Goal: Task Accomplishment & Management: Complete application form

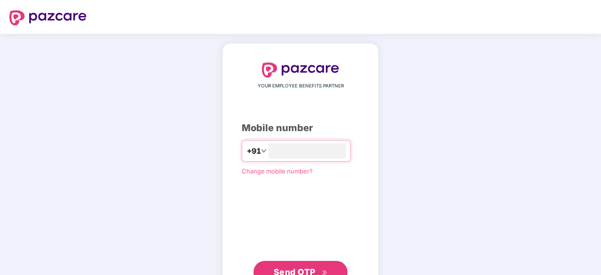
type input "**********"
click at [327, 265] on button "Send OTP" at bounding box center [300, 271] width 94 height 23
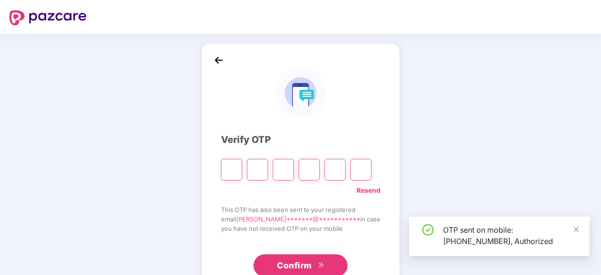
type input "*"
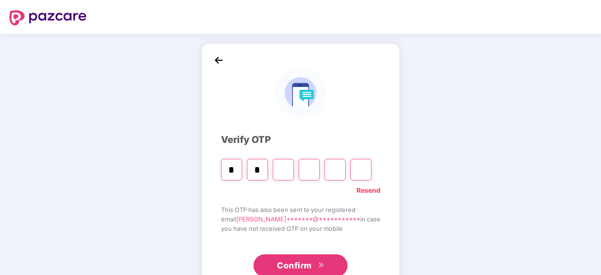
type input "*"
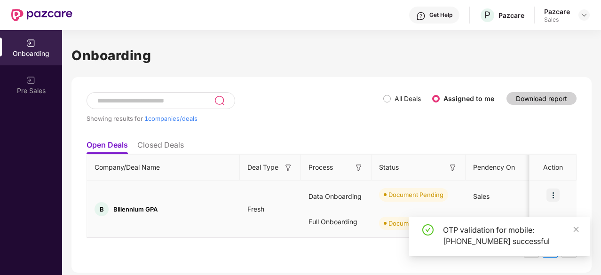
click at [551, 191] on img at bounding box center [552, 195] width 13 height 13
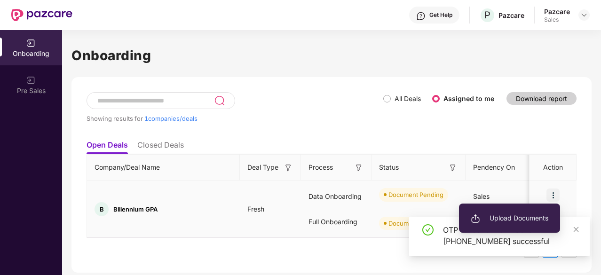
click at [523, 216] on span "Upload Documents" at bounding box center [510, 218] width 78 height 10
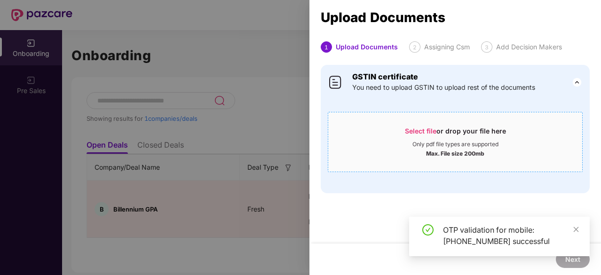
click at [414, 132] on span "Select file" at bounding box center [420, 131] width 31 height 8
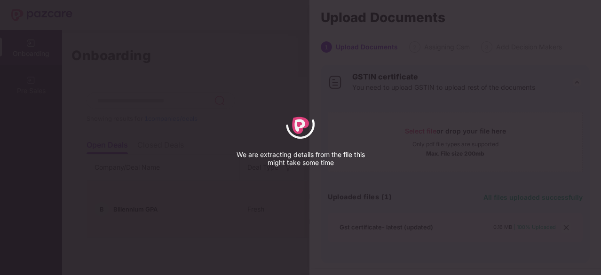
select select "****"
select select "******"
select select "**********"
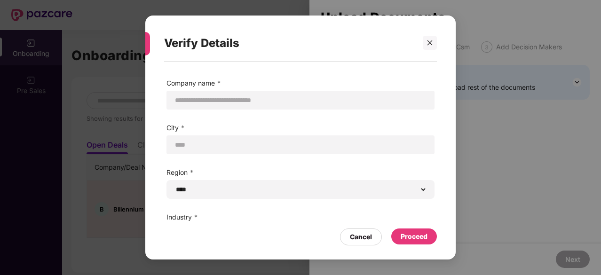
click at [415, 236] on div "Proceed" at bounding box center [414, 236] width 27 height 10
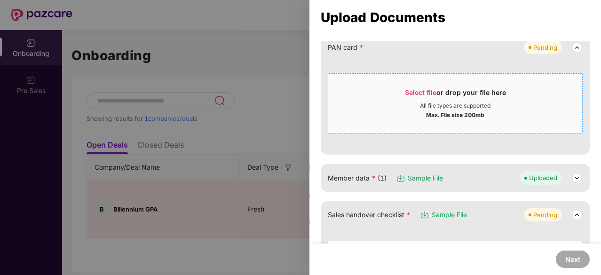
scroll to position [110, 0]
click at [425, 88] on span "Select file" at bounding box center [420, 92] width 31 height 8
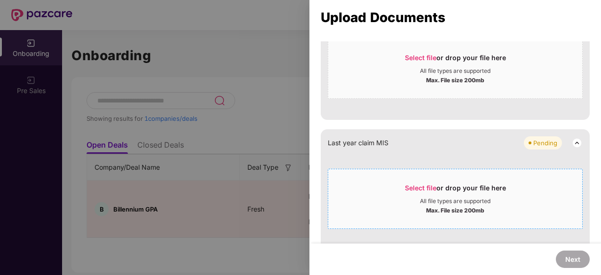
scroll to position [652, 0]
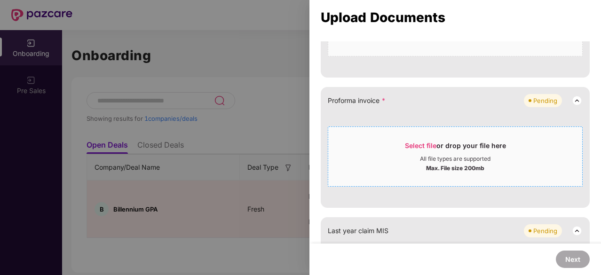
click at [419, 143] on span "Select file" at bounding box center [420, 146] width 31 height 8
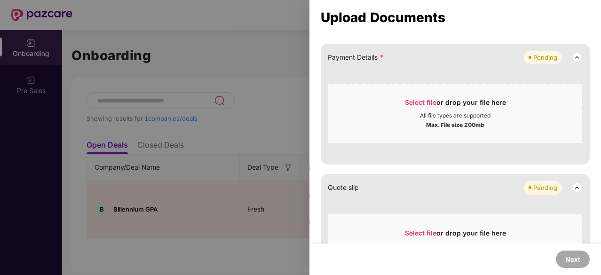
scroll to position [406, 0]
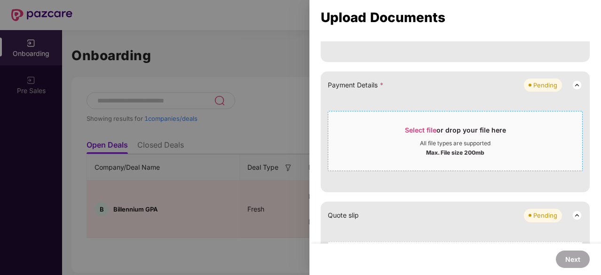
click at [411, 121] on span "Select file or drop your file here All file types are supported Max. File size …" at bounding box center [455, 140] width 254 height 45
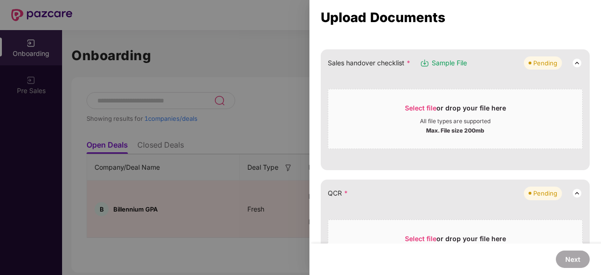
scroll to position [244, 0]
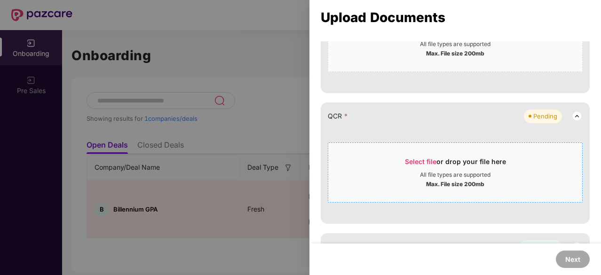
click at [423, 161] on span "Select file" at bounding box center [420, 161] width 31 height 8
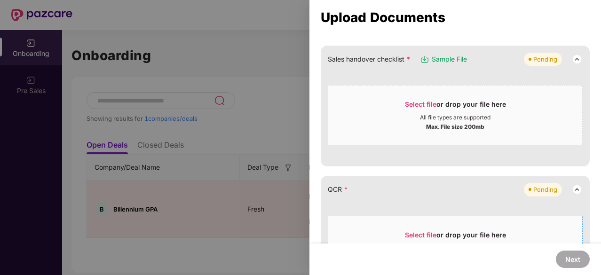
scroll to position [165, 0]
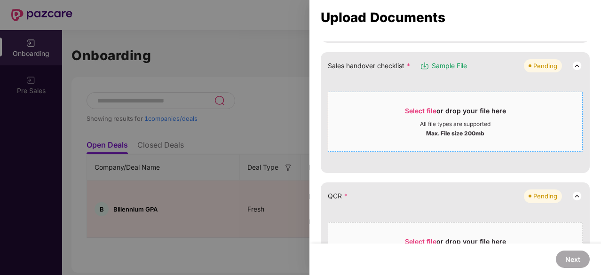
click at [410, 112] on span "Select file" at bounding box center [420, 111] width 31 height 8
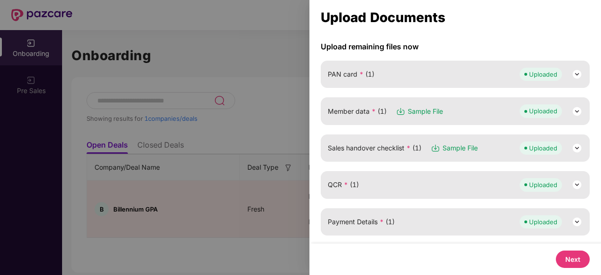
scroll to position [75, 0]
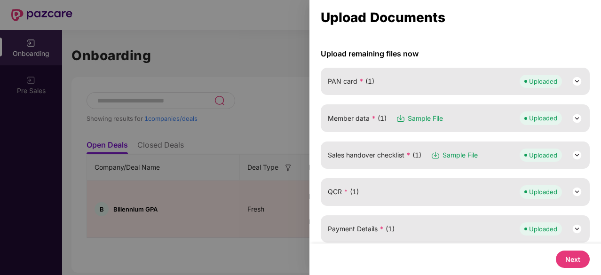
click at [574, 117] on img at bounding box center [576, 118] width 11 height 11
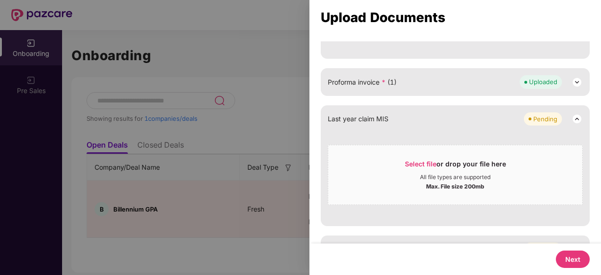
scroll to position [669, 0]
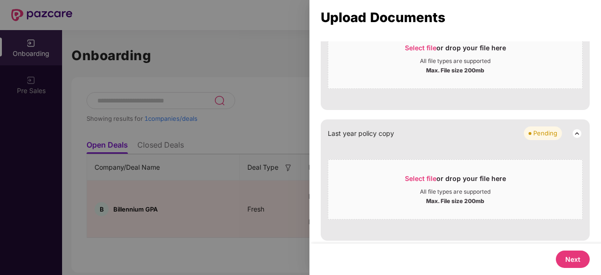
click at [587, 256] on button "Next" at bounding box center [573, 259] width 34 height 17
select select "**********"
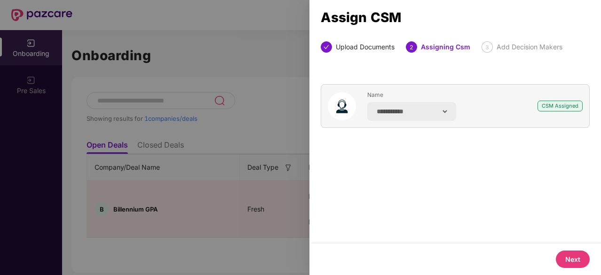
scroll to position [0, 0]
click at [575, 258] on button "Next" at bounding box center [573, 259] width 34 height 17
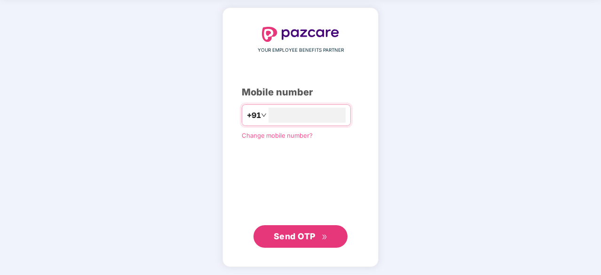
type input "**********"
click at [304, 239] on span "Send OTP" at bounding box center [295, 236] width 42 height 10
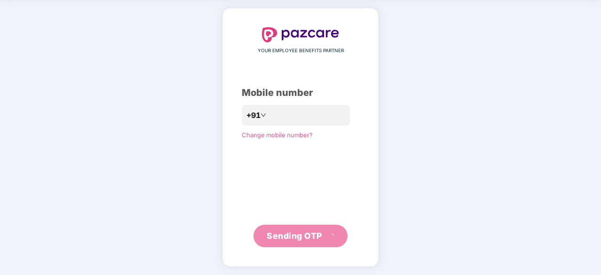
scroll to position [31, 0]
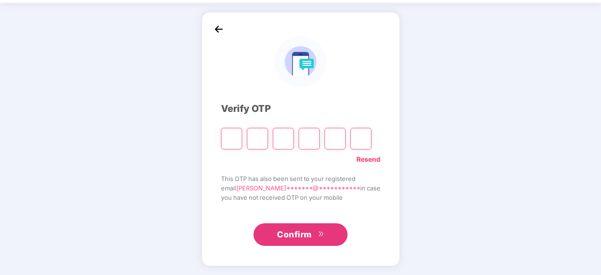
type input "*"
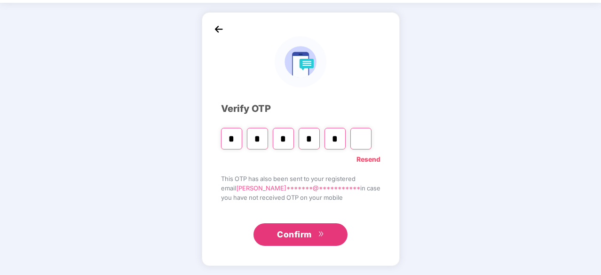
type input "*"
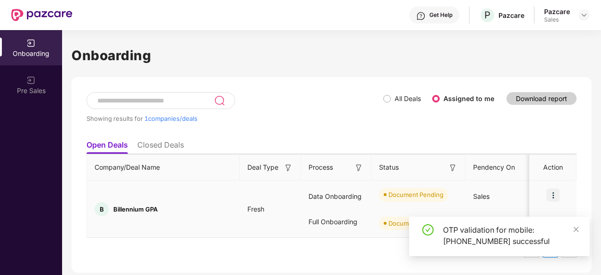
click at [556, 198] on img at bounding box center [552, 195] width 13 height 13
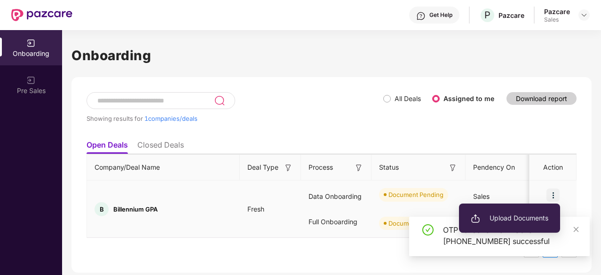
click at [527, 212] on li "Upload Documents" at bounding box center [509, 218] width 101 height 20
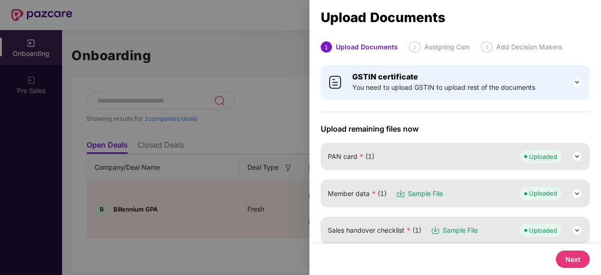
click at [563, 256] on button "Next" at bounding box center [573, 259] width 34 height 17
select select "**********"
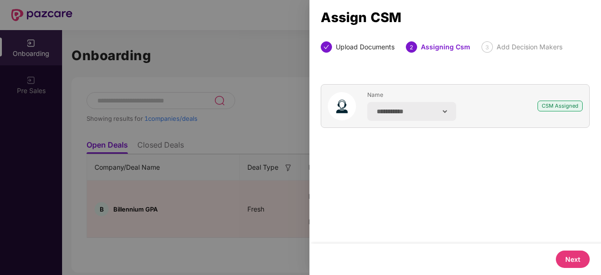
click at [563, 256] on button "Next" at bounding box center [573, 259] width 34 height 17
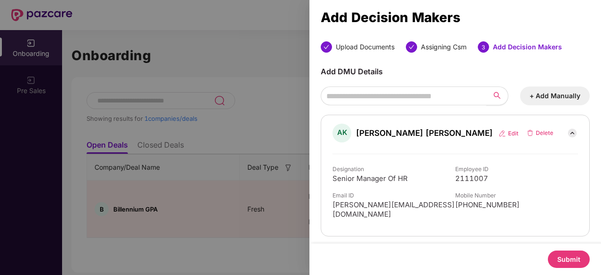
scroll to position [110, 0]
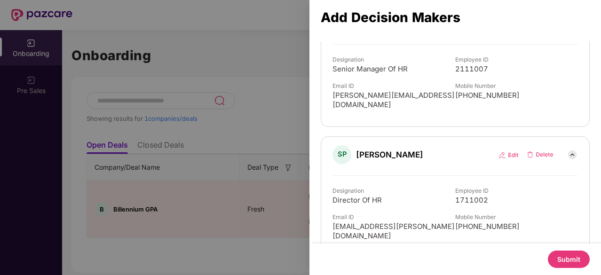
click at [565, 260] on button "Submit" at bounding box center [569, 259] width 42 height 17
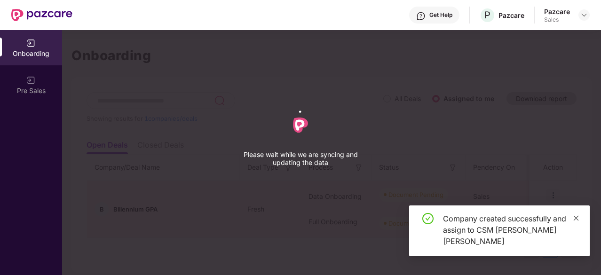
click at [576, 216] on icon "close" at bounding box center [576, 218] width 7 height 7
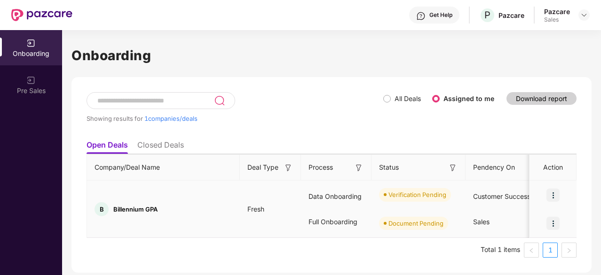
click at [556, 226] on img at bounding box center [552, 223] width 13 height 13
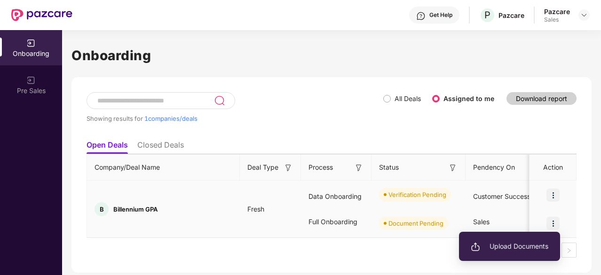
click at [516, 251] on span "Upload Documents" at bounding box center [510, 246] width 78 height 10
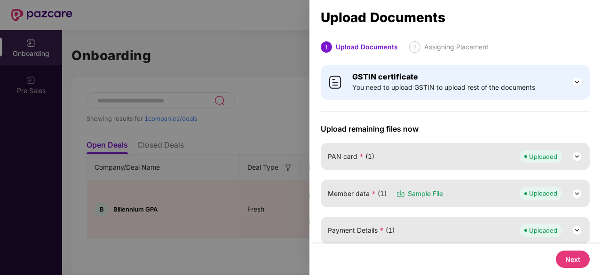
scroll to position [135, 0]
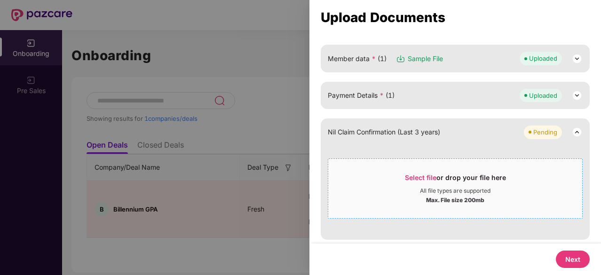
click at [418, 168] on span "Select file or drop your file here All file types are supported Max. File size …" at bounding box center [455, 188] width 254 height 45
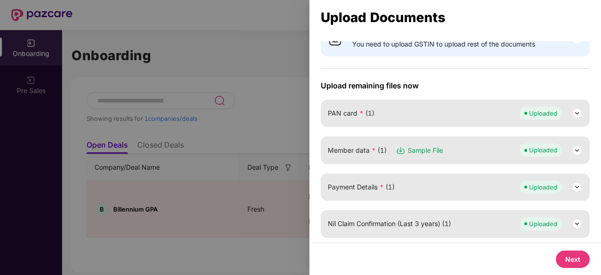
scroll to position [42, 0]
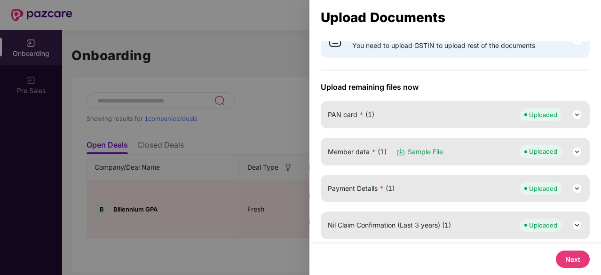
click at [572, 257] on button "Next" at bounding box center [573, 259] width 34 height 17
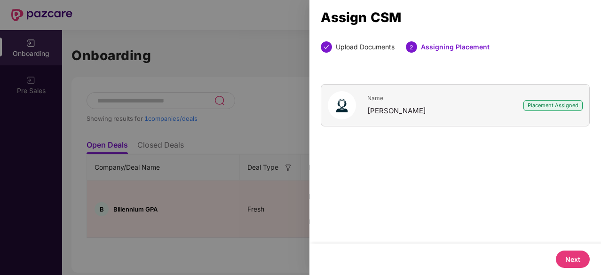
scroll to position [0, 0]
click at [572, 257] on button "Next" at bounding box center [573, 259] width 34 height 17
